Goal: Information Seeking & Learning: Check status

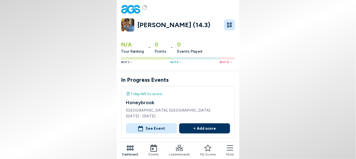
click at [166, 123] on button "See Event" at bounding box center [151, 128] width 51 height 10
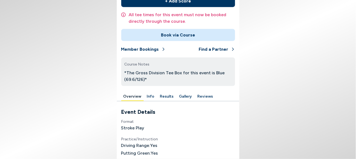
scroll to position [103, 0]
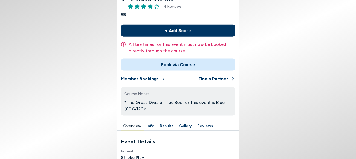
click at [176, 122] on button "Results" at bounding box center [167, 126] width 18 height 8
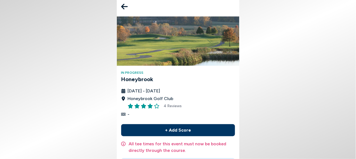
click at [128, 3] on icon at bounding box center [124, 6] width 7 height 11
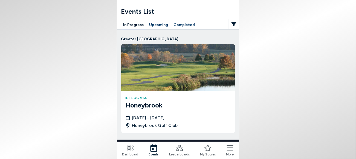
click at [182, 149] on icon at bounding box center [179, 148] width 8 height 6
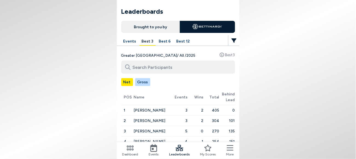
click at [155, 147] on nav "Dashboard Events Leaderboards My Scores More" at bounding box center [178, 149] width 122 height 17
click at [157, 148] on icon at bounding box center [154, 148] width 8 height 8
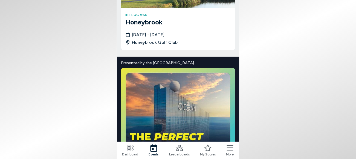
scroll to position [34, 0]
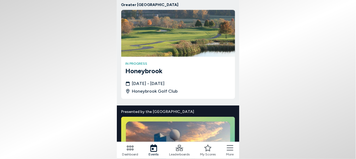
click at [190, 83] on div "[DATE] - [DATE] Honeybrook Golf Club" at bounding box center [177, 87] width 105 height 14
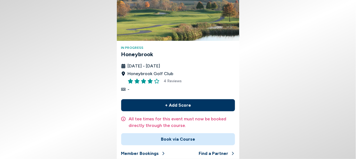
scroll to position [72, 0]
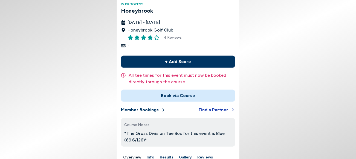
click at [199, 104] on button "Find a Partner" at bounding box center [217, 110] width 36 height 12
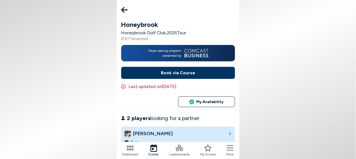
click at [128, 7] on icon at bounding box center [124, 10] width 7 height 6
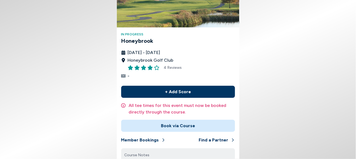
scroll to position [103, 0]
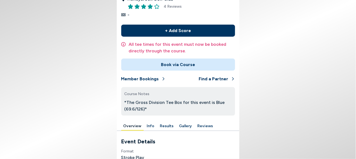
click at [176, 122] on button "Results" at bounding box center [167, 126] width 18 height 8
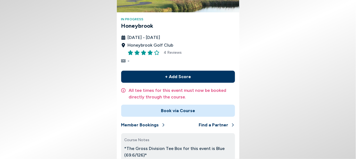
scroll to position [81, 0]
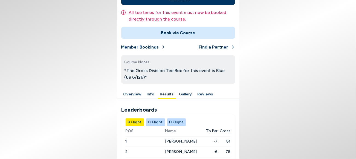
scroll to position [195, 0]
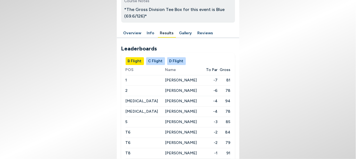
click at [165, 57] on button "C Flight" at bounding box center [155, 61] width 19 height 8
click at [180, 57] on button "D Flight" at bounding box center [176, 61] width 19 height 8
click at [144, 57] on button "B Flight" at bounding box center [134, 61] width 18 height 8
